Goal: Navigation & Orientation: Find specific page/section

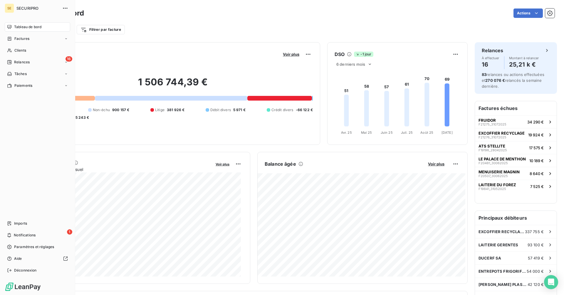
click at [16, 26] on span "Tableau de bord" at bounding box center [27, 26] width 27 height 5
click at [18, 59] on div "16 Relances" at bounding box center [37, 62] width 65 height 9
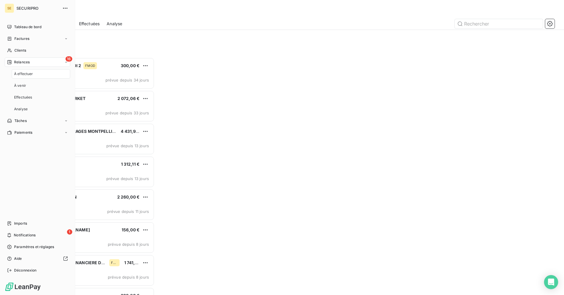
scroll to position [233, 122]
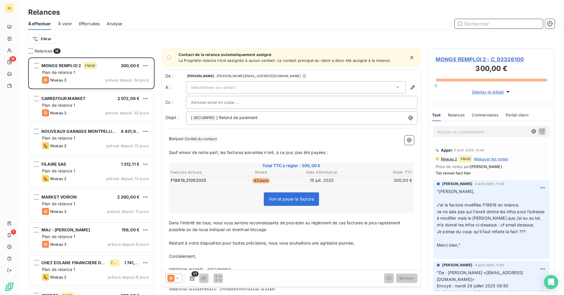
click at [90, 25] on span "Effectuées" at bounding box center [89, 24] width 21 height 6
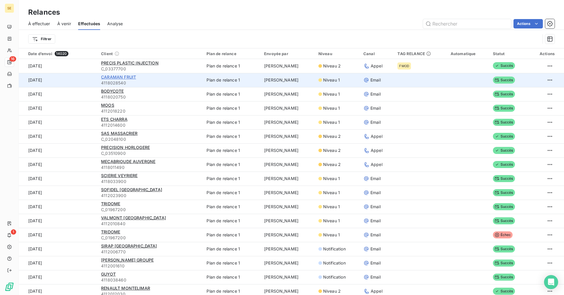
click at [121, 76] on span "CARAMAN FRUIT" at bounding box center [118, 77] width 35 height 5
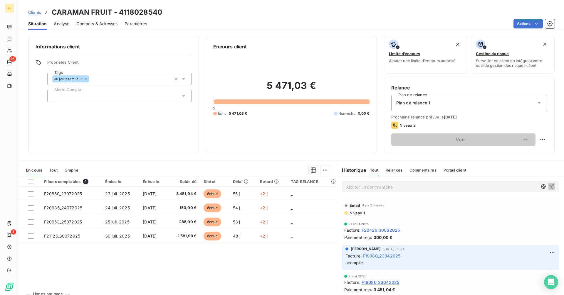
click at [355, 213] on span "Niveau 1" at bounding box center [357, 213] width 16 height 5
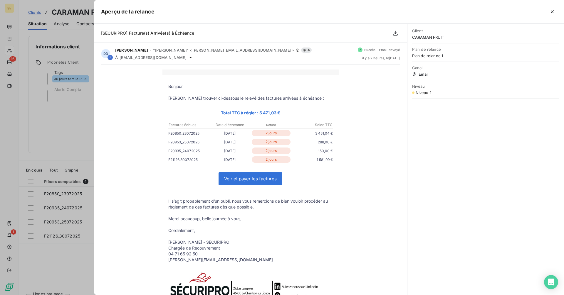
click at [79, 124] on div at bounding box center [282, 147] width 564 height 295
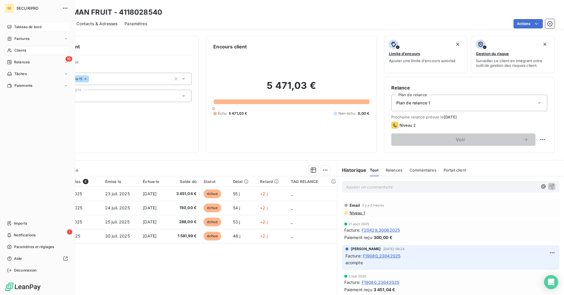
click at [14, 26] on span "Tableau de bord" at bounding box center [27, 26] width 27 height 5
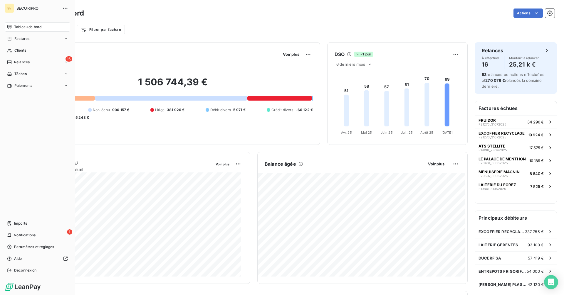
click at [33, 26] on span "Tableau de bord" at bounding box center [27, 26] width 27 height 5
